Goal: Task Accomplishment & Management: Complete application form

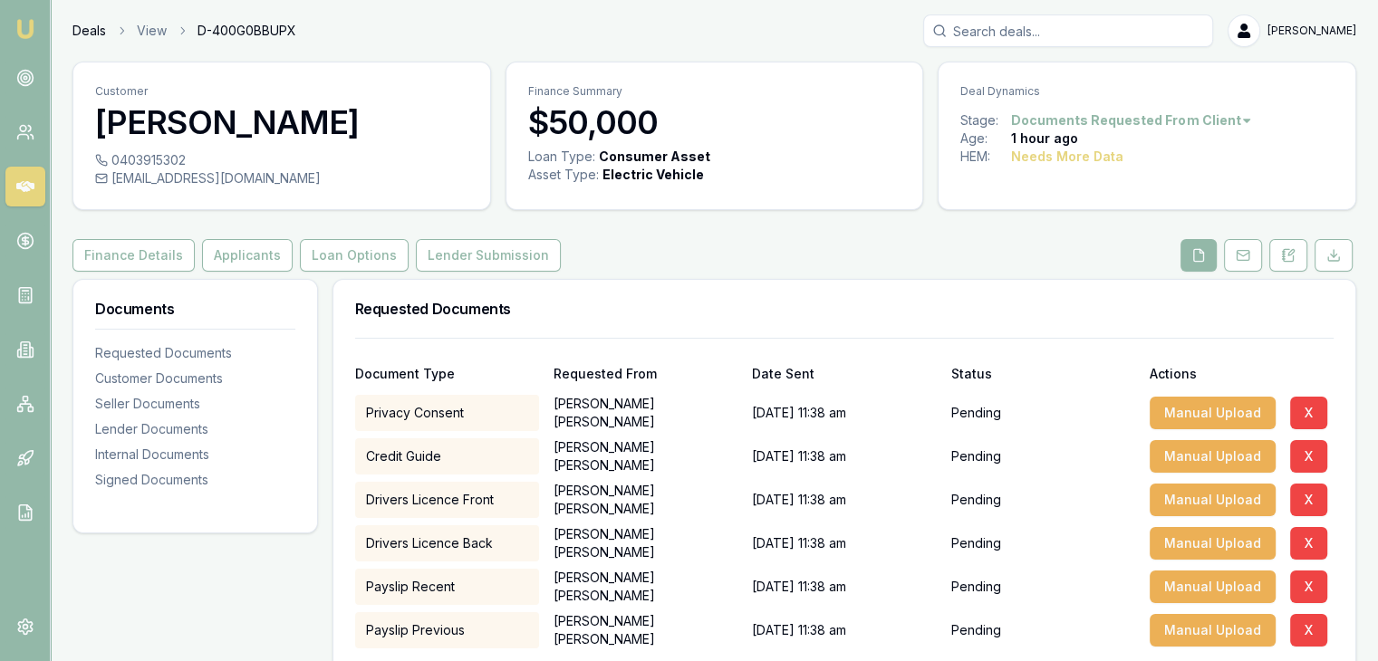
click at [89, 26] on link "Deals" at bounding box center [89, 31] width 34 height 18
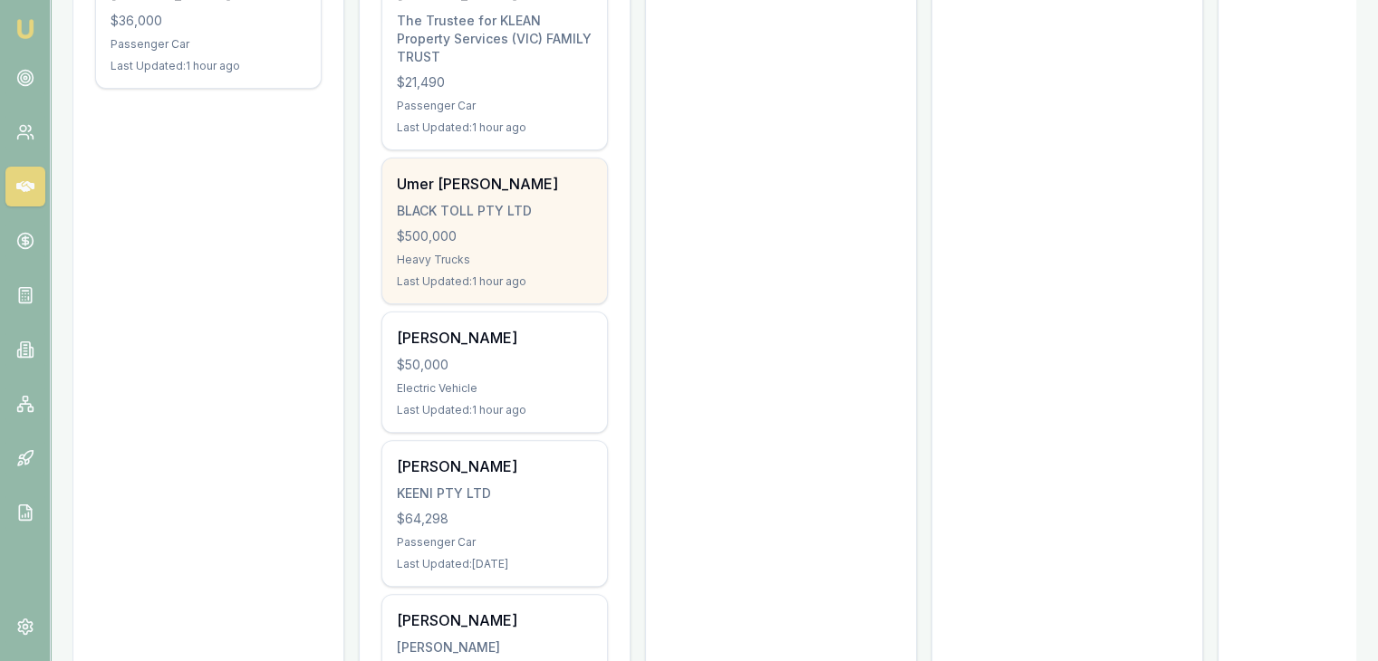
scroll to position [440, 0]
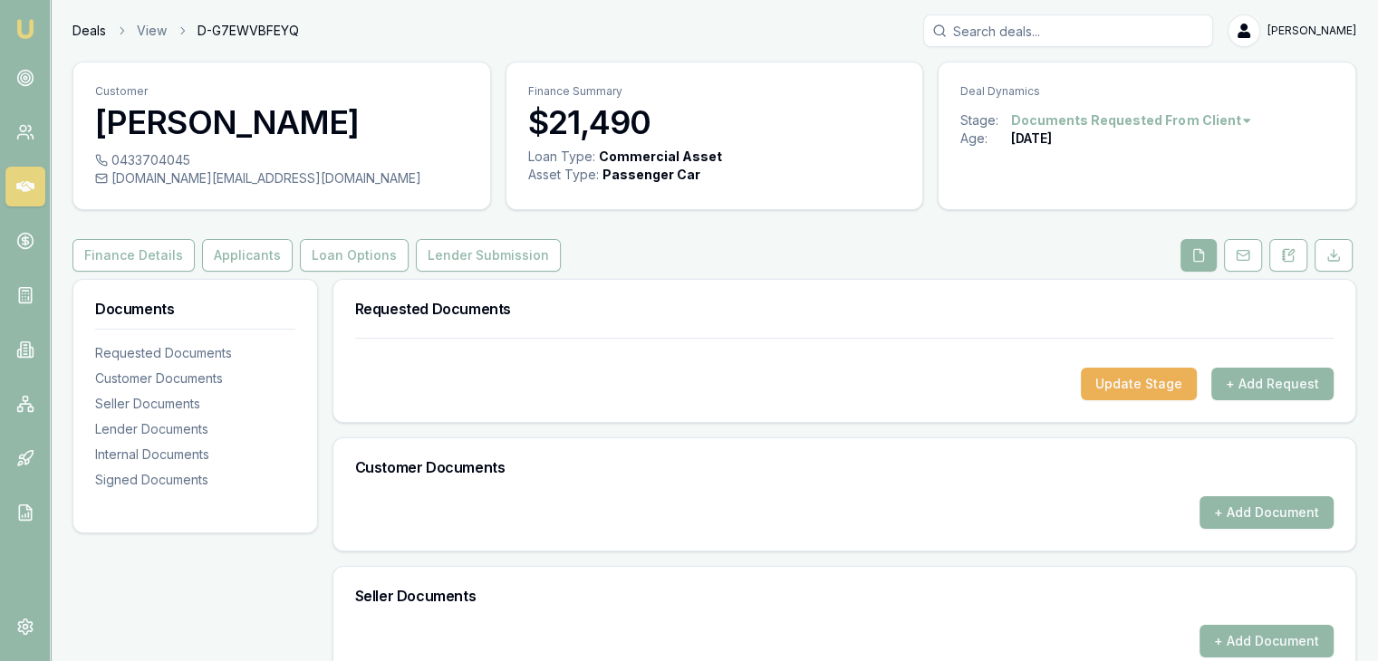
click at [78, 30] on link "Deals" at bounding box center [89, 31] width 34 height 18
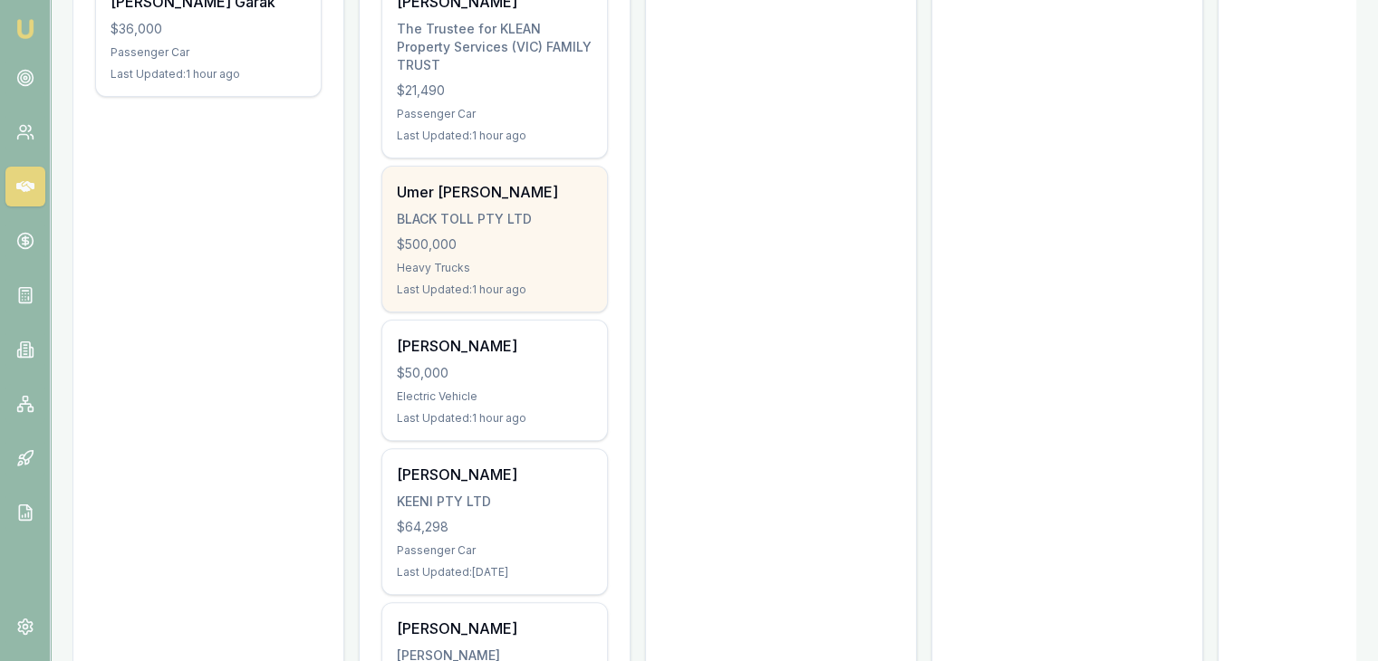
scroll to position [431, 0]
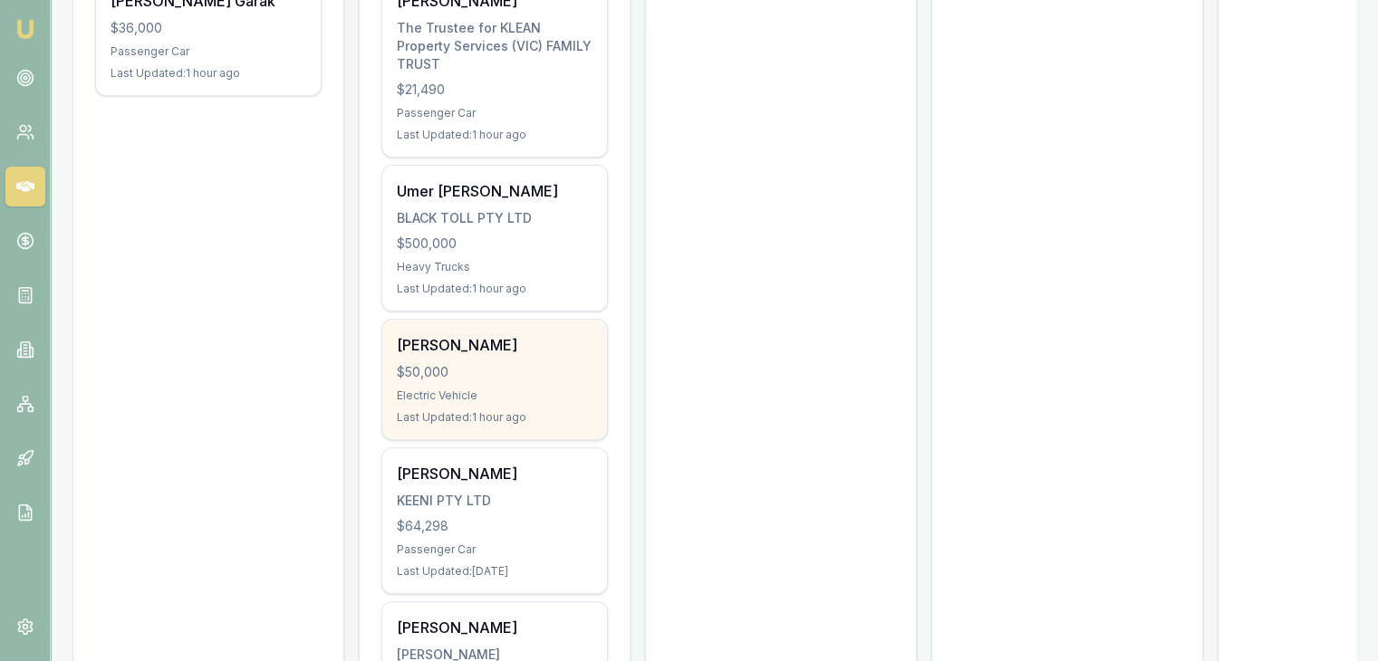
click at [462, 363] on div "$50,000" at bounding box center [495, 372] width 196 height 18
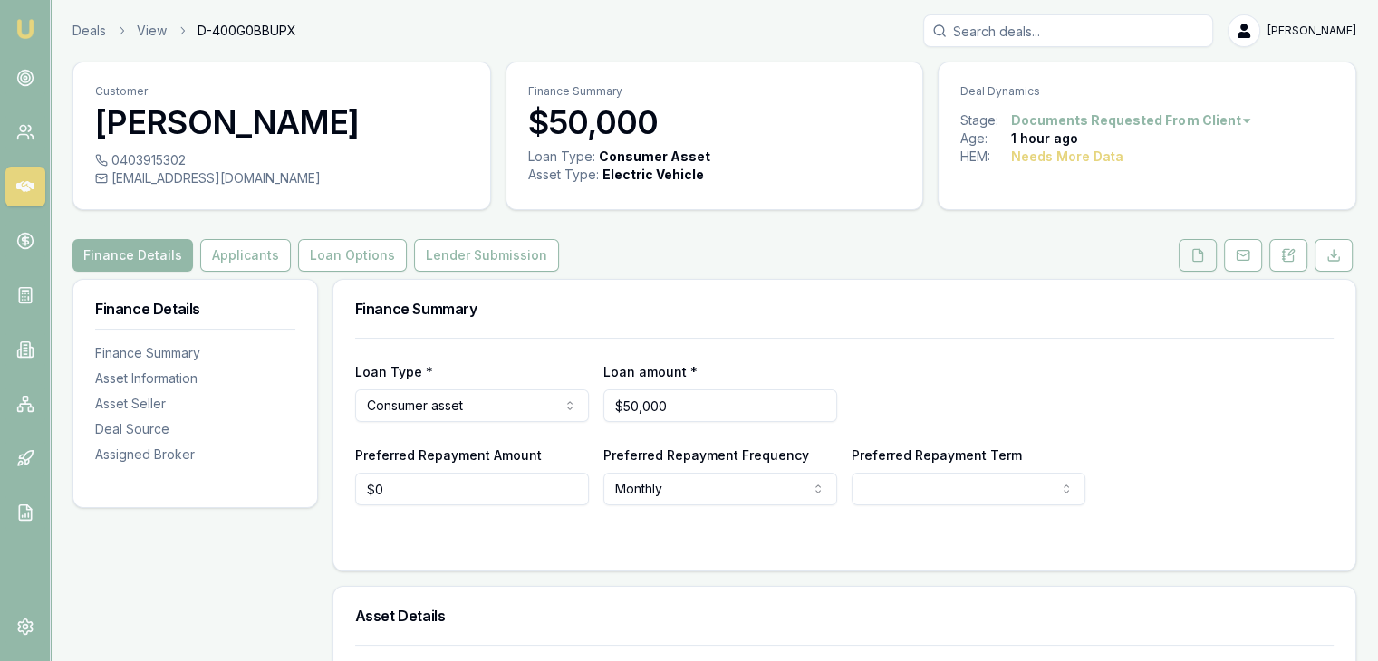
click at [1206, 259] on button at bounding box center [1197, 255] width 38 height 33
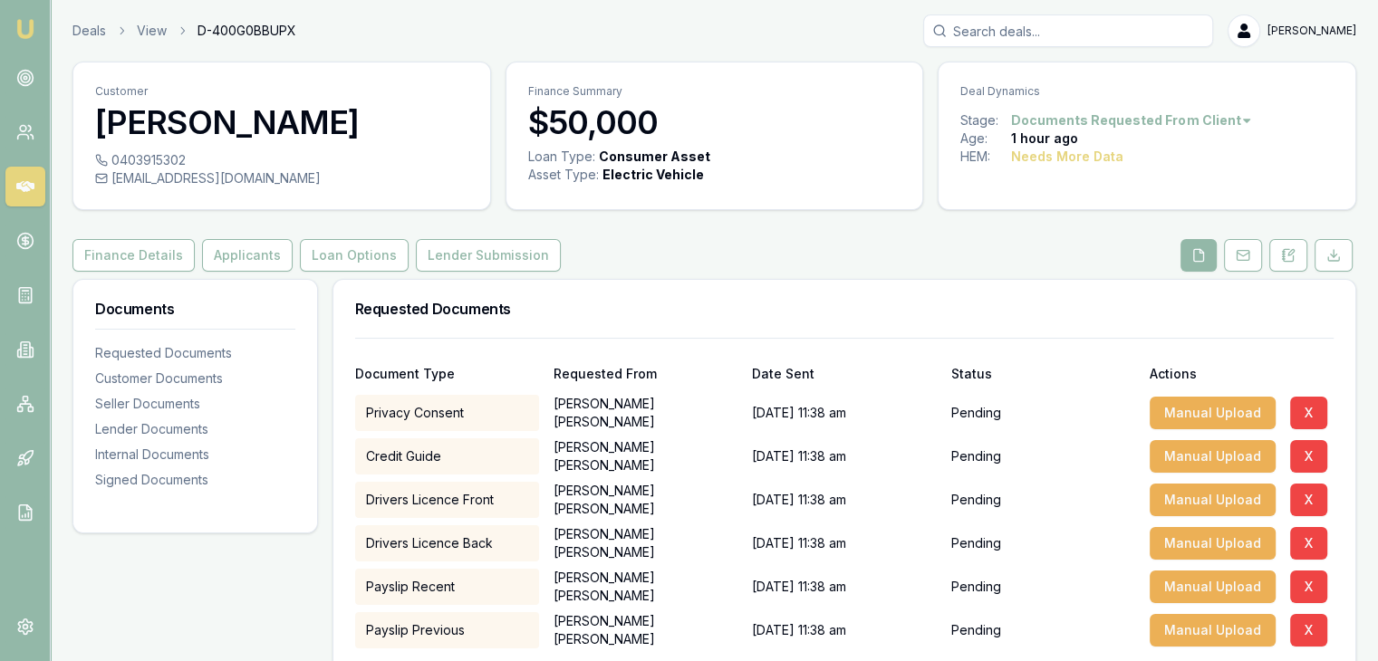
click at [1206, 259] on button at bounding box center [1198, 255] width 36 height 33
click at [861, 255] on div "Finance Details Applicants Loan Options Lender Submission" at bounding box center [713, 255] width 1283 height 33
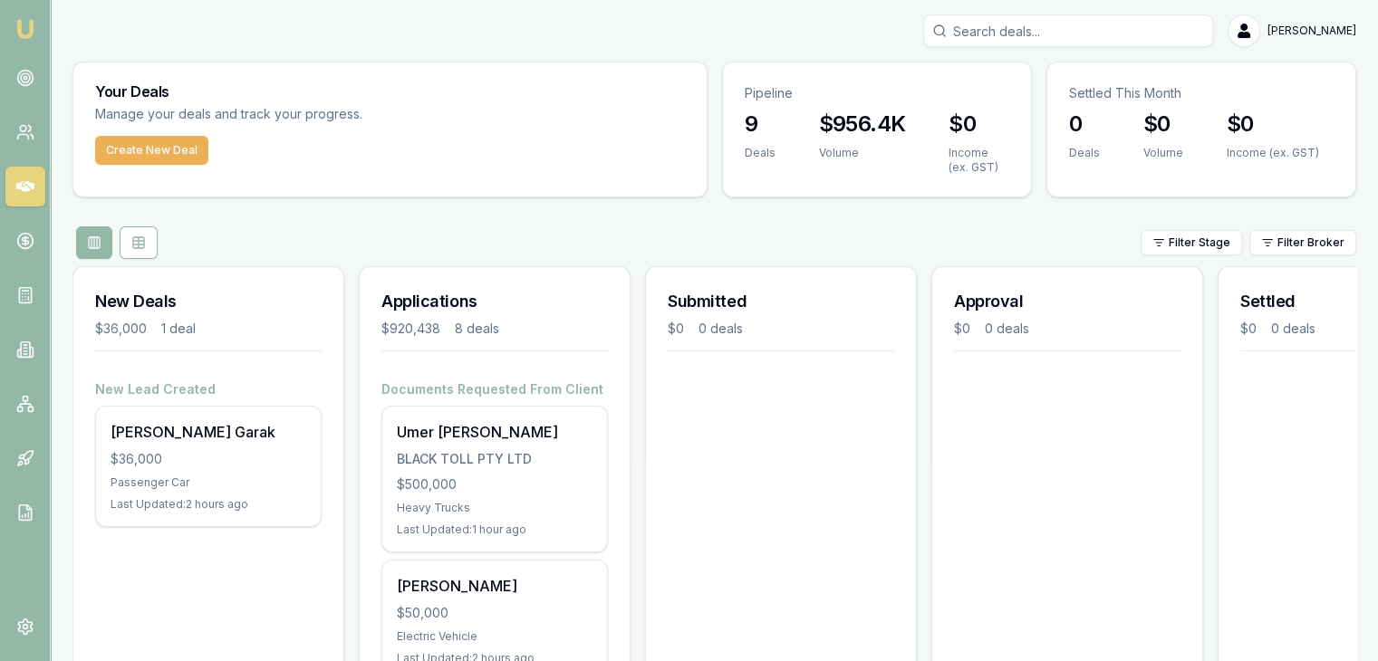
click at [29, 34] on img at bounding box center [25, 29] width 22 height 22
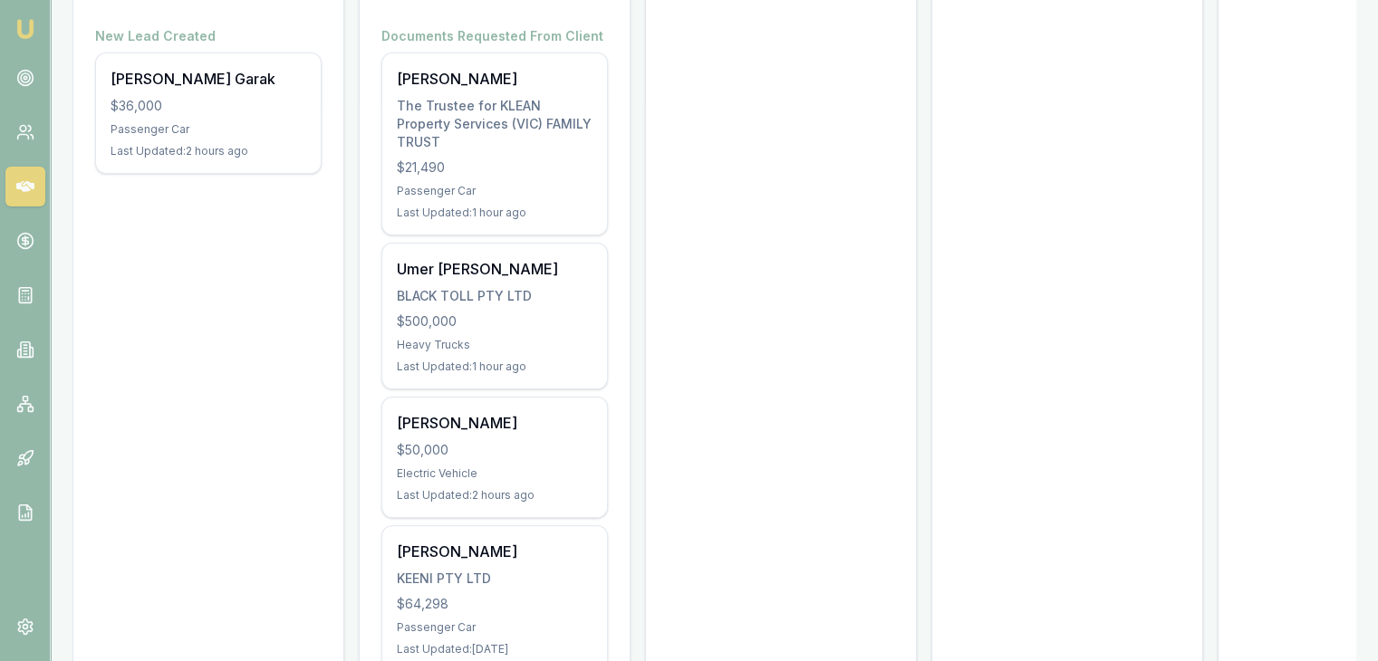
scroll to position [351, 0]
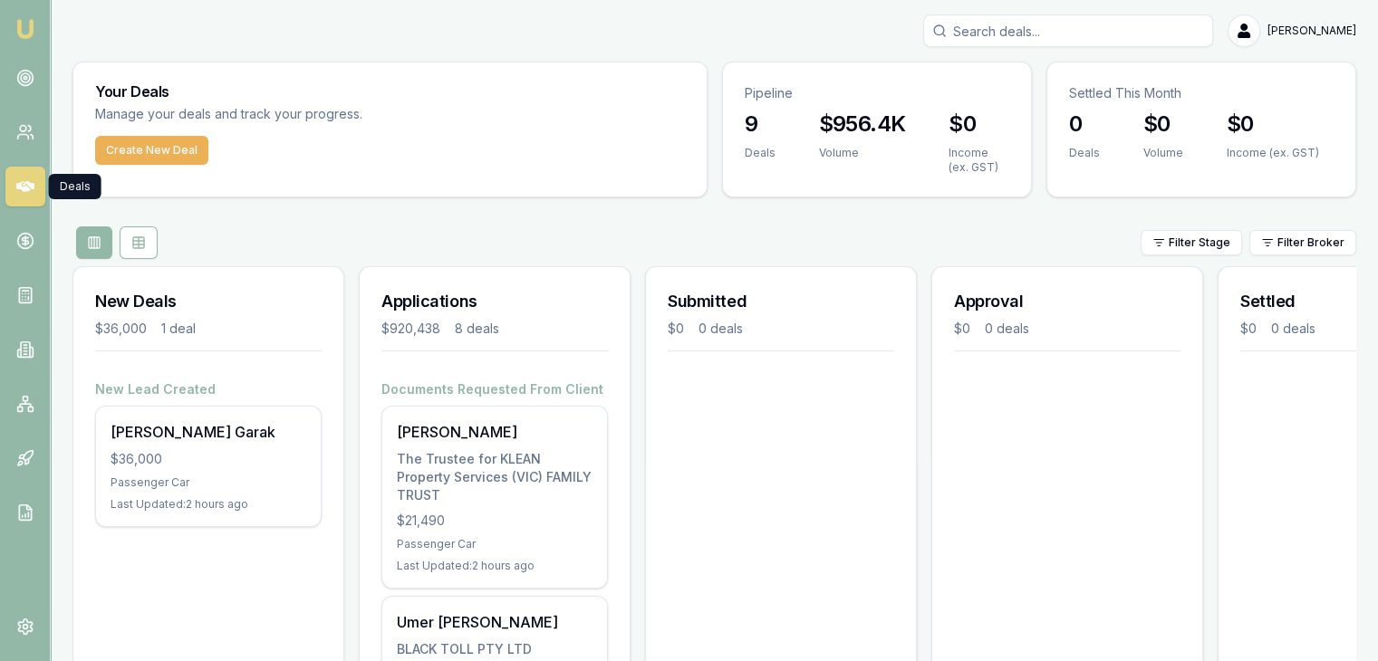
click at [25, 195] on icon at bounding box center [25, 187] width 18 height 18
click at [144, 239] on rect at bounding box center [138, 242] width 11 height 11
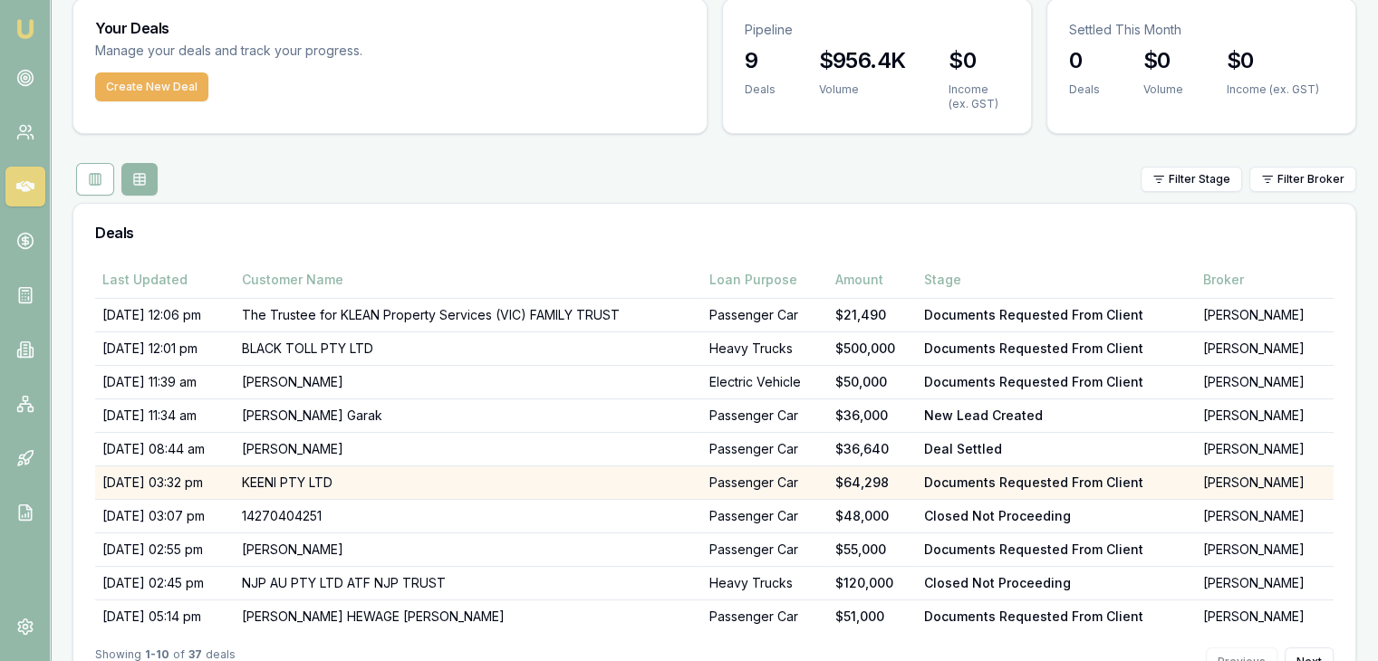
scroll to position [128, 0]
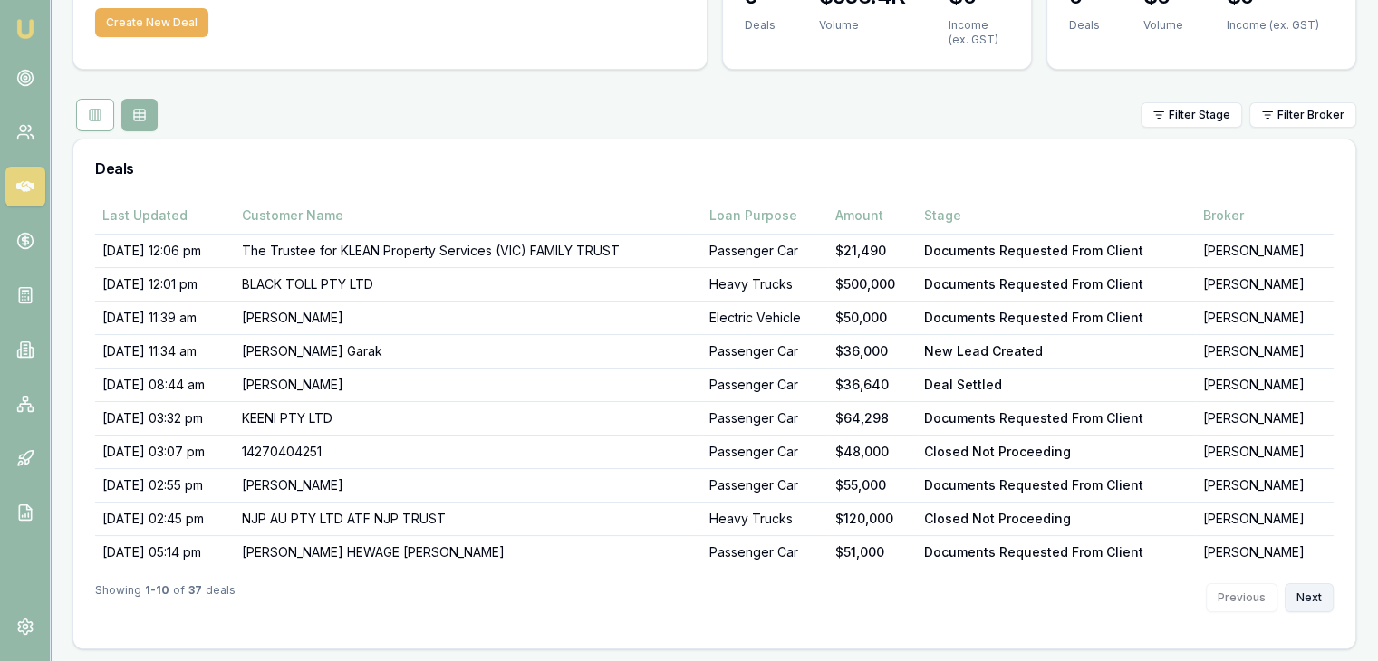
click at [1298, 588] on button "Next" at bounding box center [1308, 597] width 49 height 29
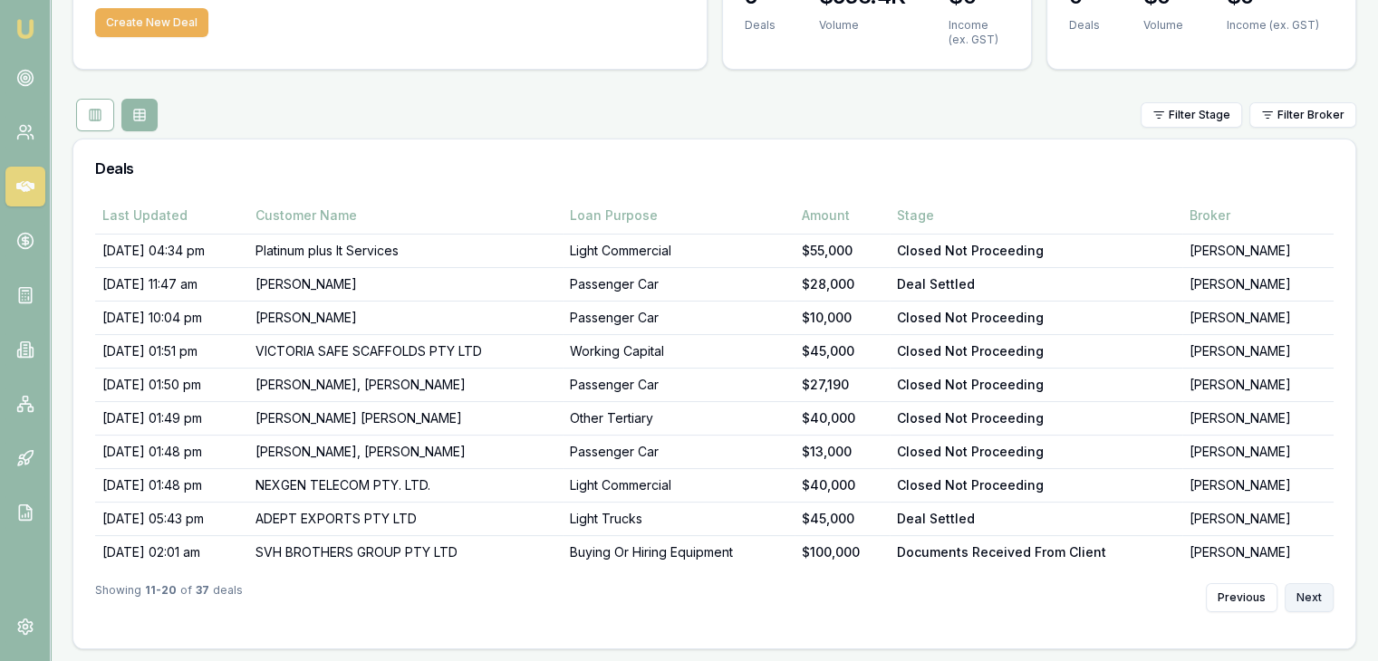
click at [1304, 588] on button "Next" at bounding box center [1308, 597] width 49 height 29
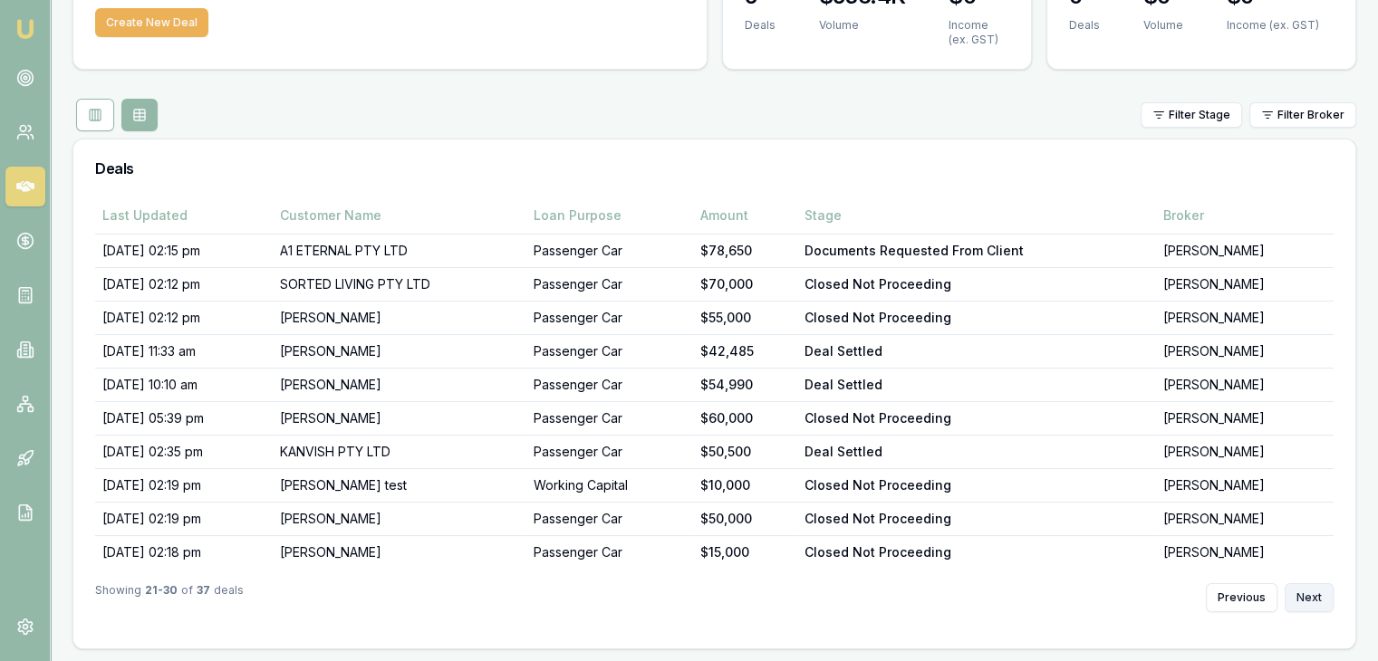
click at [1304, 588] on button "Next" at bounding box center [1308, 597] width 49 height 29
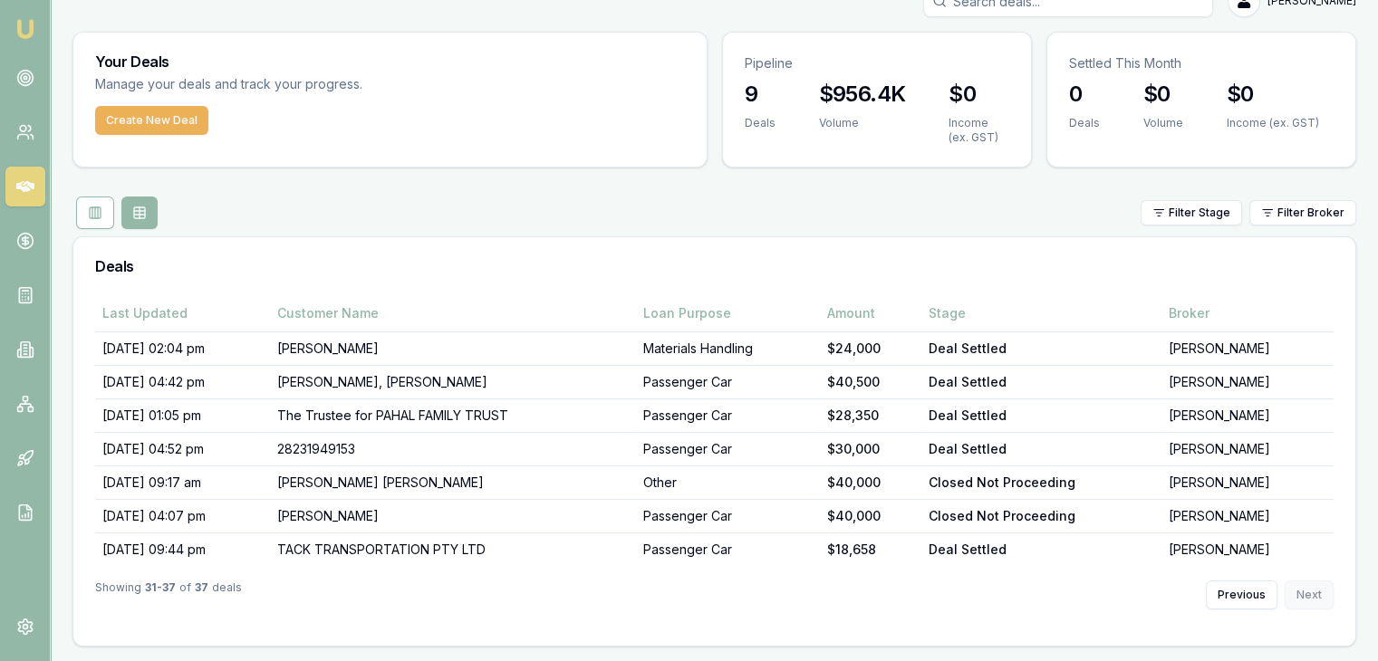
scroll to position [28, 0]
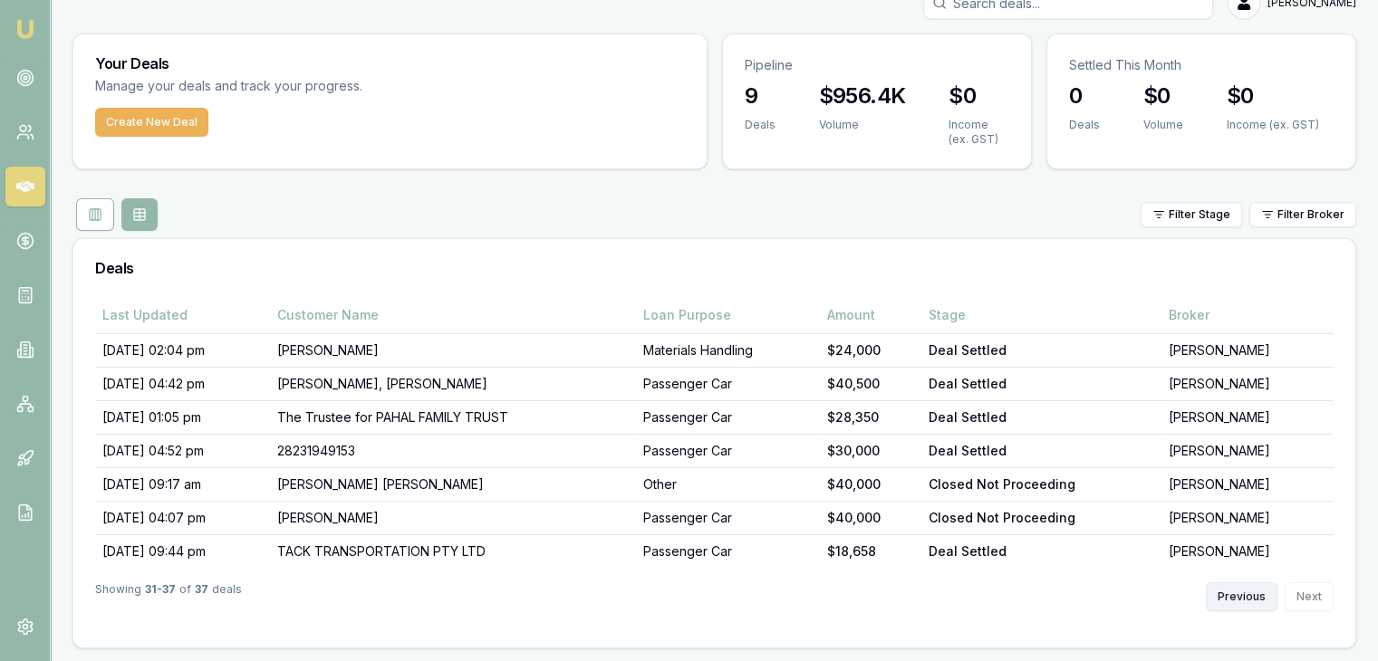
click at [1225, 599] on button "Previous" at bounding box center [1242, 596] width 72 height 29
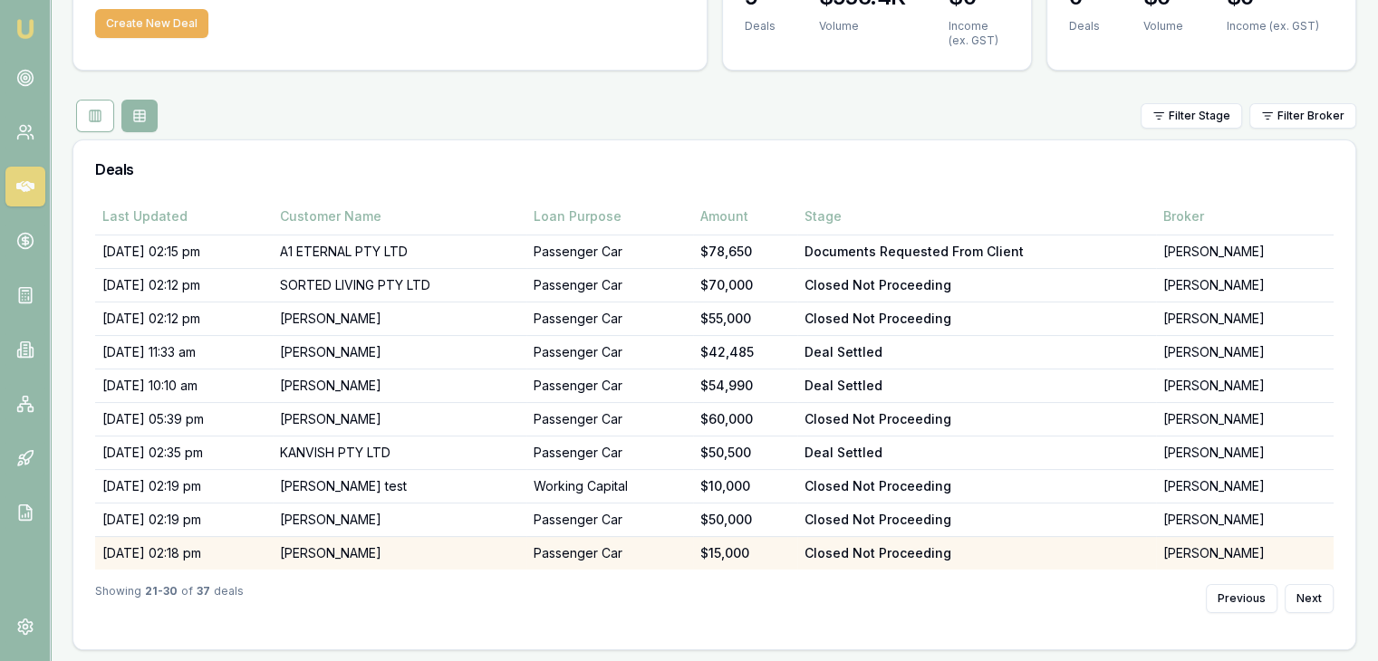
scroll to position [128, 0]
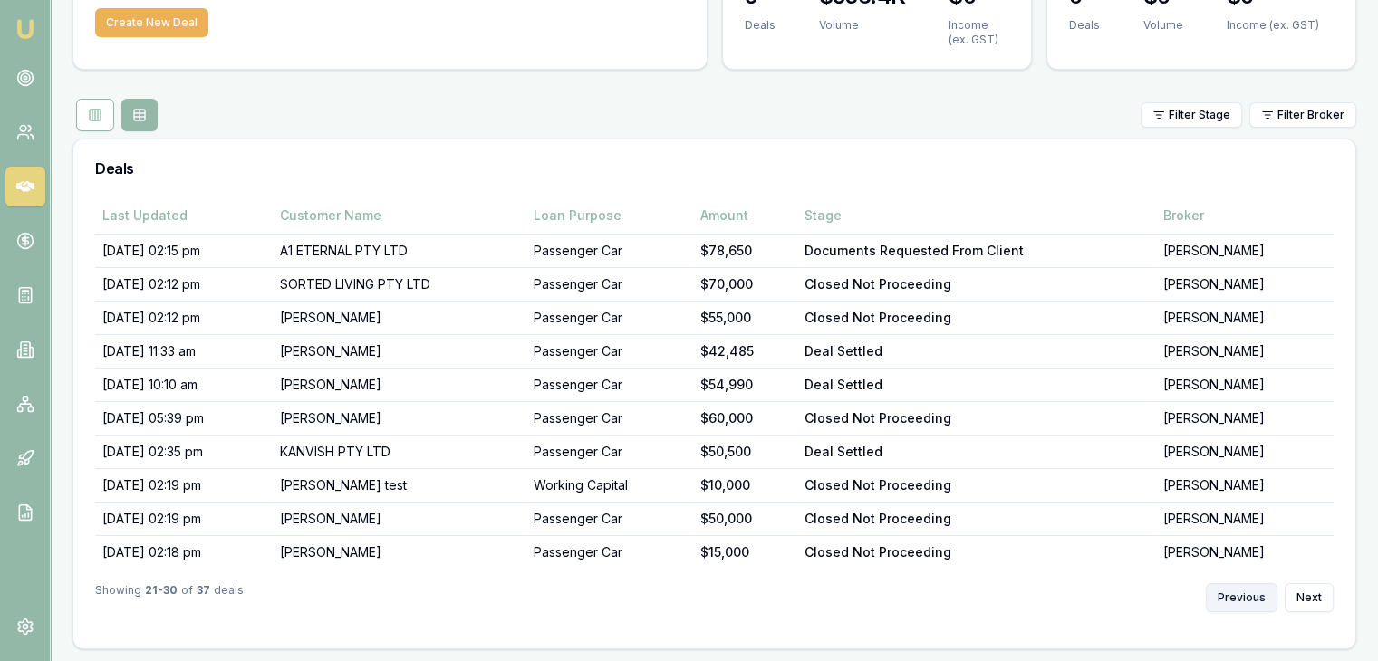
click at [1232, 600] on button "Previous" at bounding box center [1242, 597] width 72 height 29
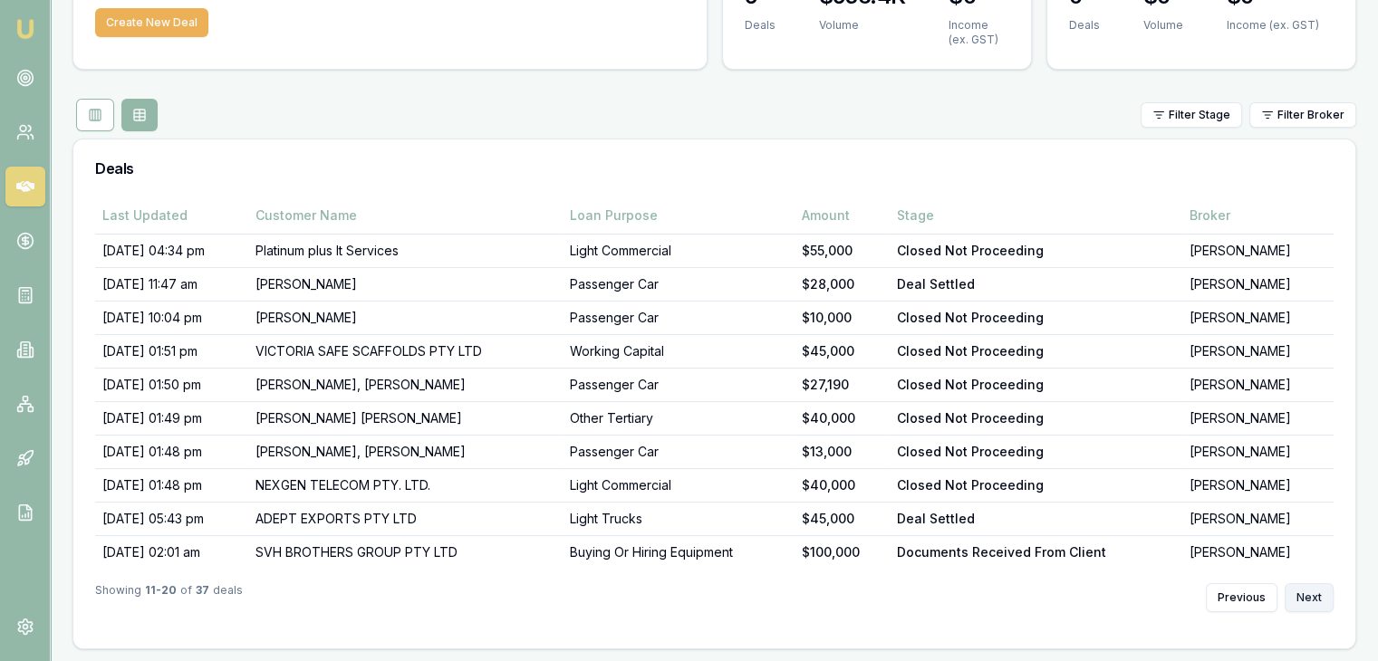
click at [1306, 595] on button "Next" at bounding box center [1308, 597] width 49 height 29
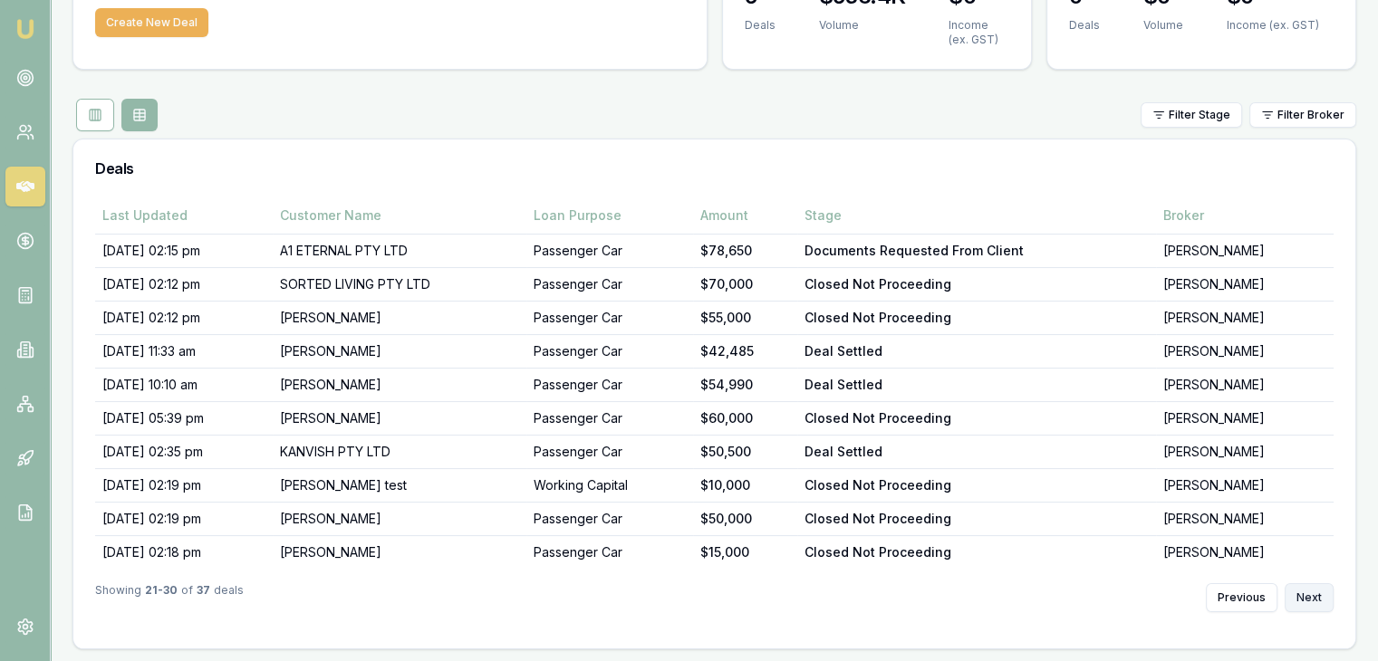
click at [1306, 595] on button "Next" at bounding box center [1308, 597] width 49 height 29
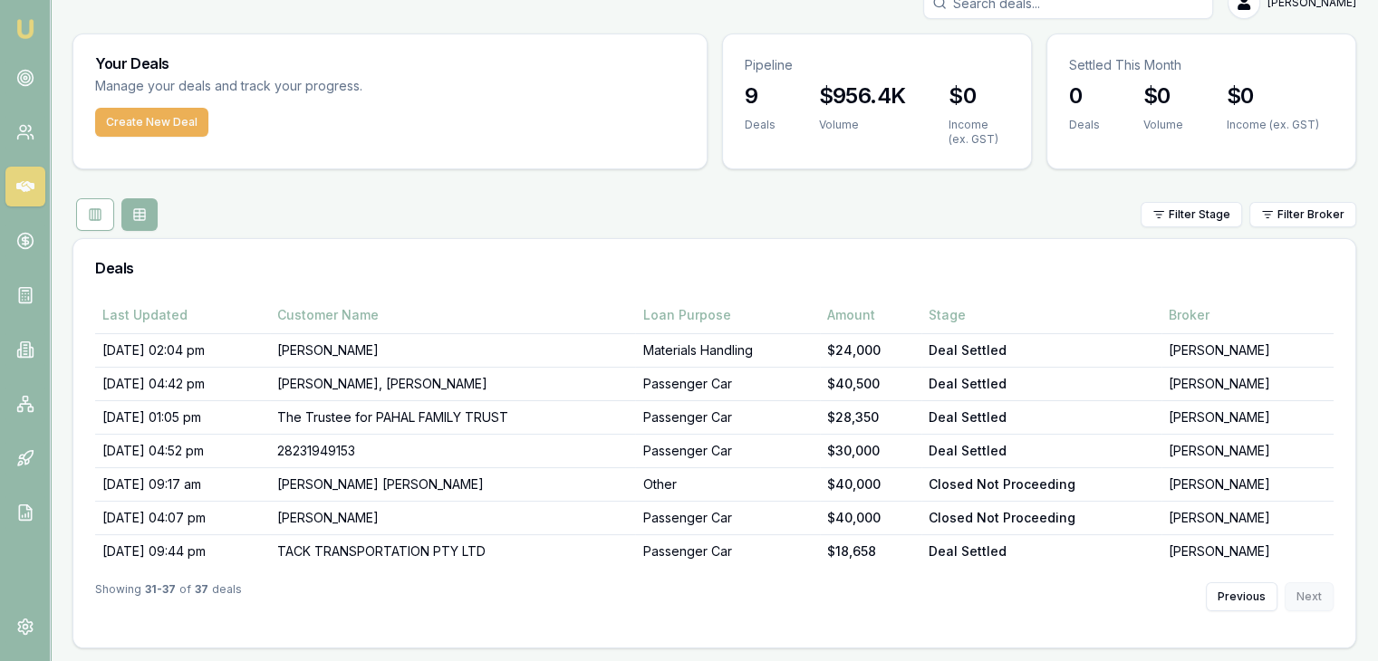
click at [1306, 595] on div "Previous Next" at bounding box center [1270, 596] width 128 height 29
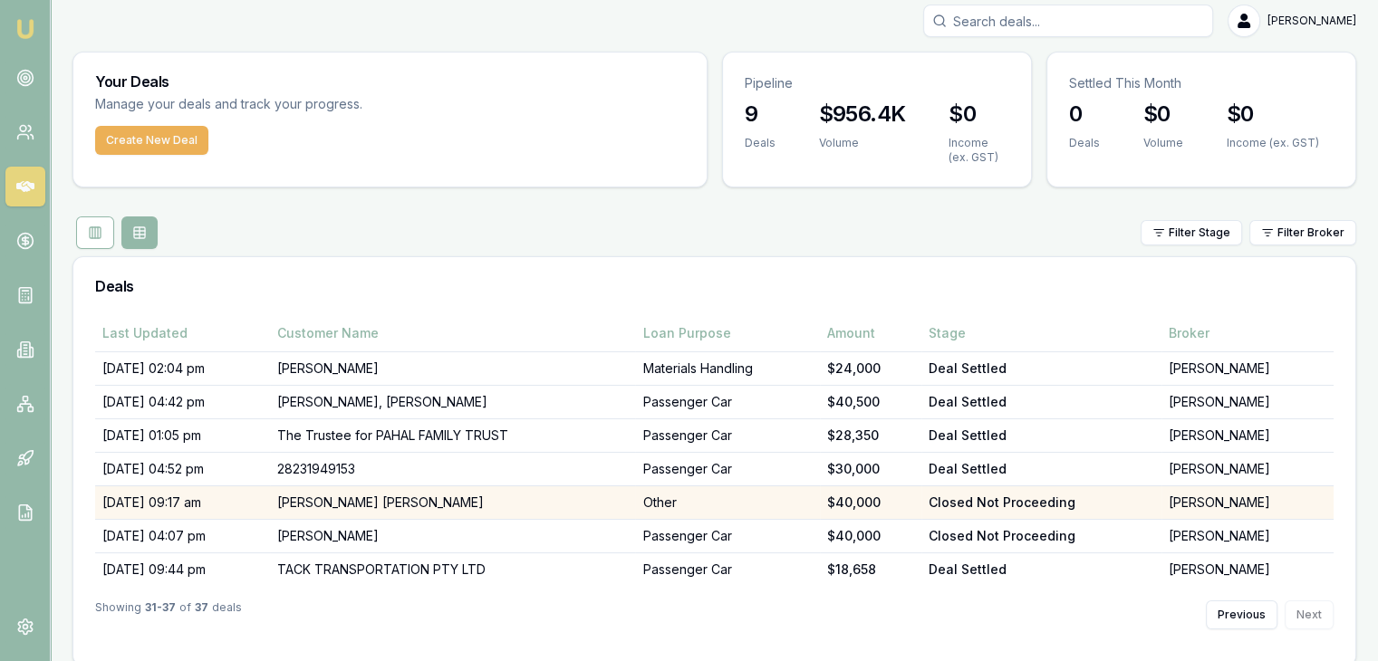
scroll to position [0, 0]
